Goal: Find contact information: Find contact information

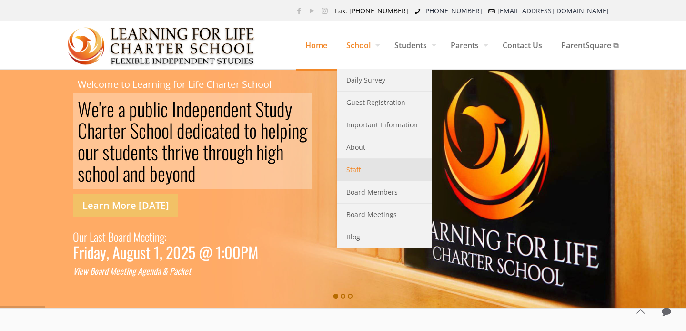
click at [359, 172] on link "Staff" at bounding box center [384, 170] width 95 height 22
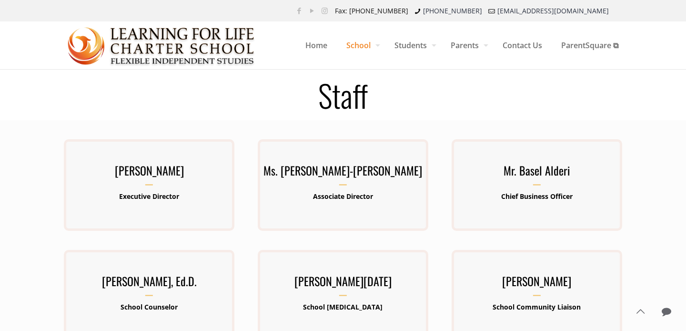
scroll to position [44, 0]
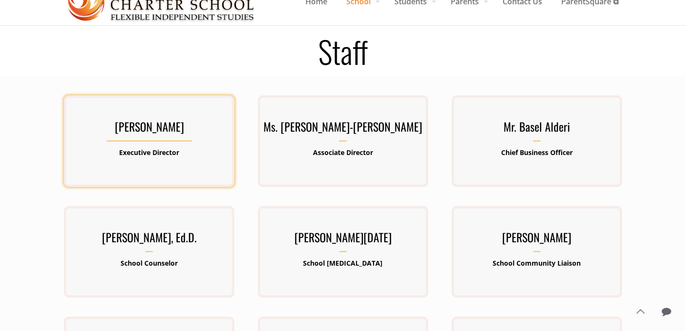
drag, startPoint x: 217, startPoint y: 128, endPoint x: 100, endPoint y: 128, distance: 116.7
click at [100, 128] on h3 "[PERSON_NAME]" at bounding box center [149, 129] width 171 height 25
copy h3 "Kenneth Lawrence-Emanuel"
drag, startPoint x: 184, startPoint y: 154, endPoint x: 113, endPoint y: 154, distance: 70.5
click at [113, 154] on p "Executive Director" at bounding box center [149, 152] width 171 height 12
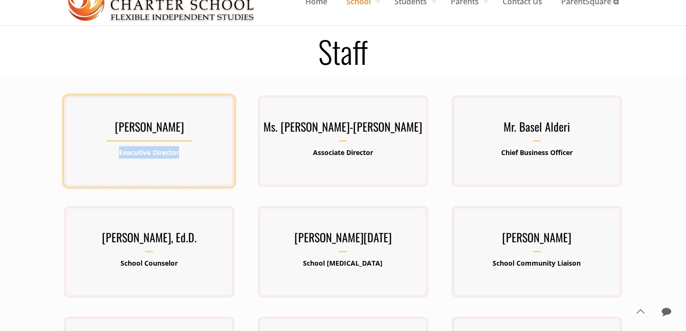
copy b "Executive Director"
click at [160, 133] on h3 "[PERSON_NAME]" at bounding box center [149, 129] width 171 height 25
click at [153, 123] on h3 "[PERSON_NAME]" at bounding box center [149, 129] width 171 height 25
click at [152, 150] on b "Executive Director" at bounding box center [149, 152] width 60 height 9
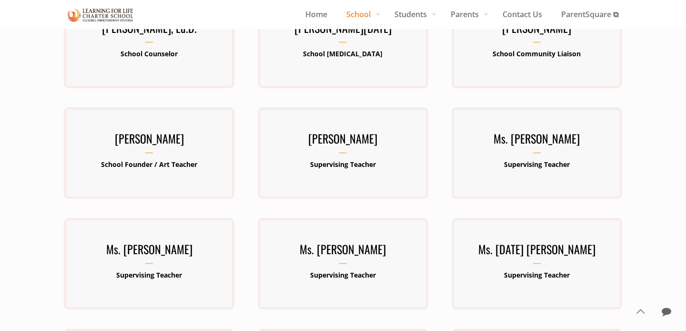
scroll to position [0, 0]
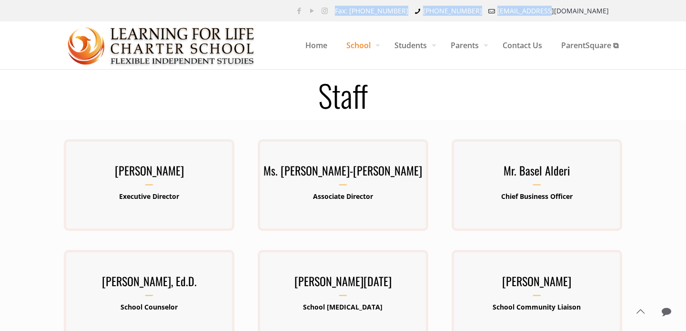
drag, startPoint x: 618, startPoint y: 13, endPoint x: 612, endPoint y: 15, distance: 6.9
click at [612, 15] on div "Fax: (831) 582-9825 (831) 582-9820 info@lflcs.org" at bounding box center [343, 10] width 570 height 21
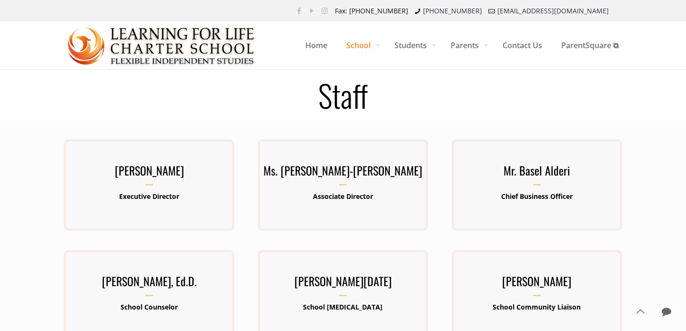
click at [618, 11] on ul "Fax: (831) 582-9825 (831) 582-9820 info@lflcs.org" at bounding box center [474, 10] width 289 height 21
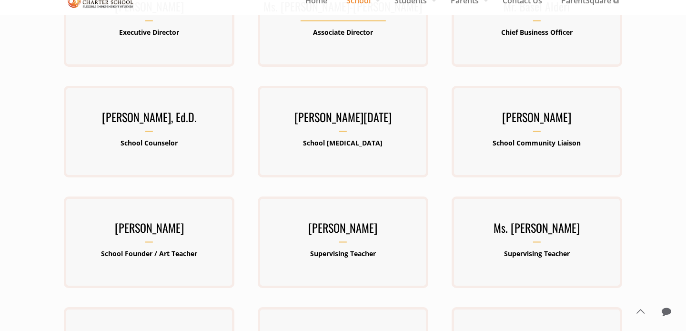
scroll to position [767, 0]
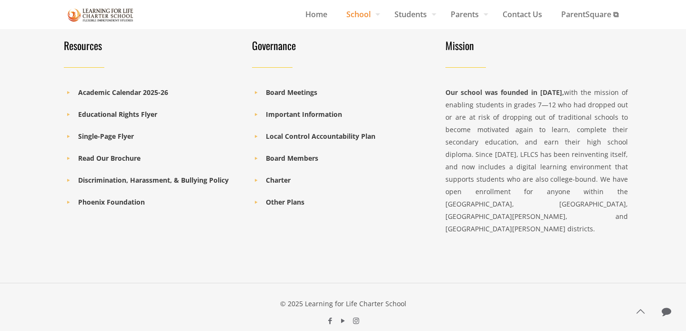
drag, startPoint x: 414, startPoint y: 274, endPoint x: 305, endPoint y: 279, distance: 109.7
click at [305, 297] on div "© 2025 Learning for Life Charter School" at bounding box center [343, 303] width 570 height 12
copy div "Learning for Life Charter School"
